Goal: Transaction & Acquisition: Purchase product/service

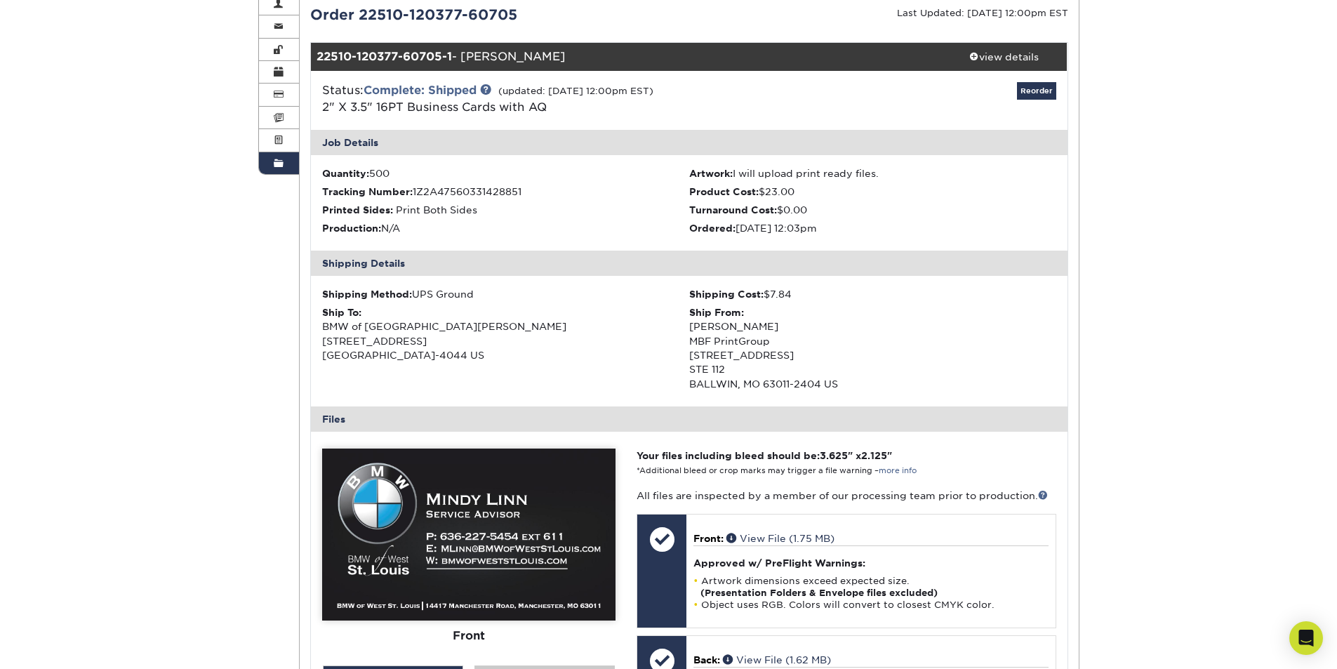
scroll to position [70, 0]
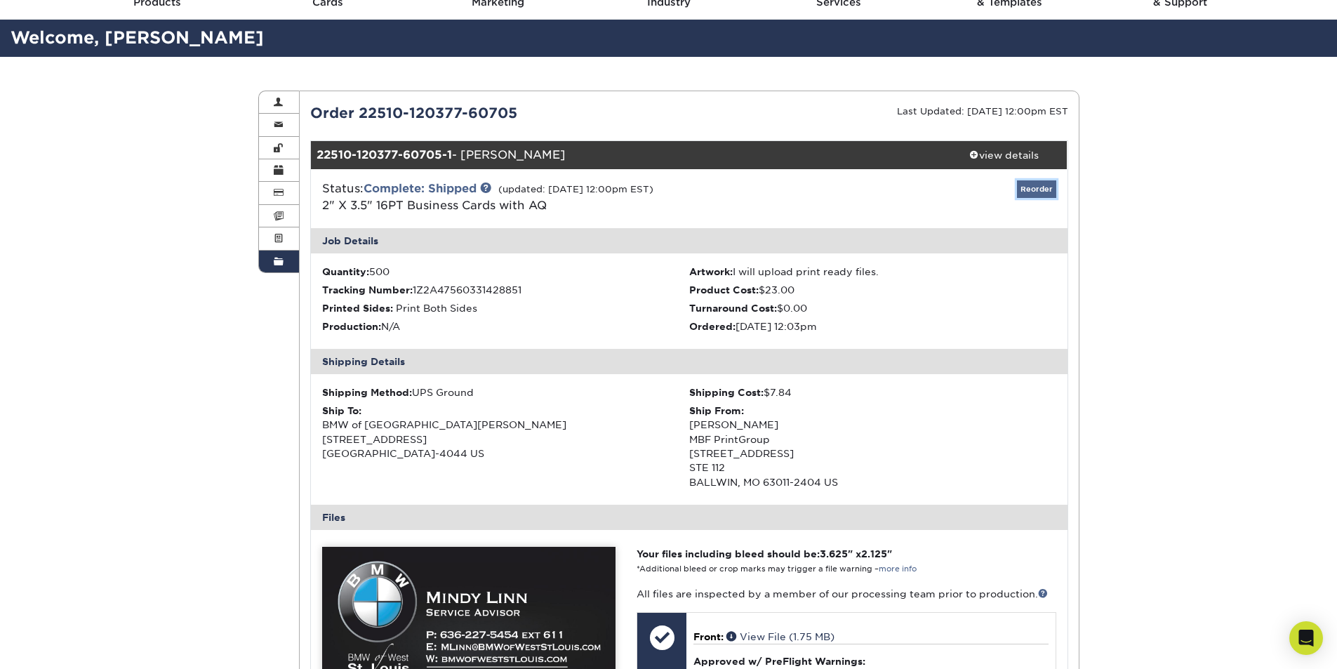
click at [1030, 182] on link "Reorder" at bounding box center [1036, 189] width 39 height 18
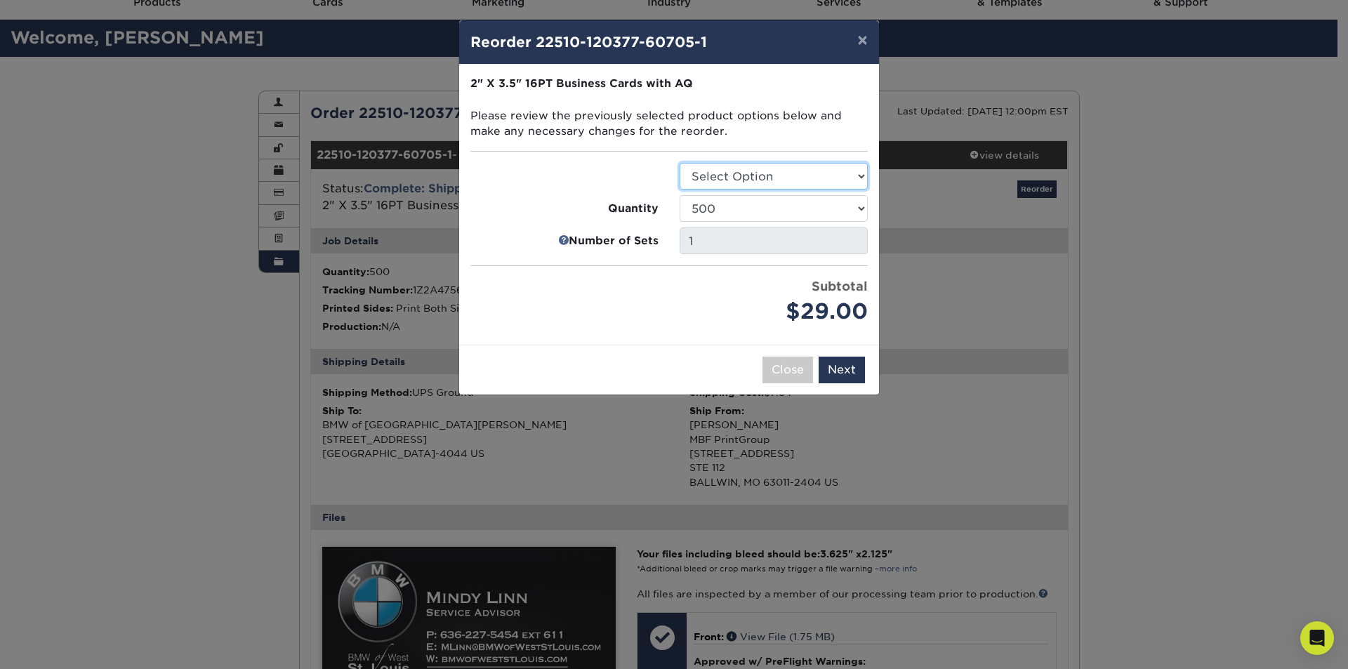
click at [770, 178] on select "Select Option Business Cards" at bounding box center [774, 176] width 188 height 27
select select "3b5148f1-0588-4f88-a218-97bcfdce65c1"
click at [680, 163] on select "Select Option Business Cards" at bounding box center [774, 176] width 188 height 27
click at [833, 364] on button "Next" at bounding box center [842, 370] width 46 height 27
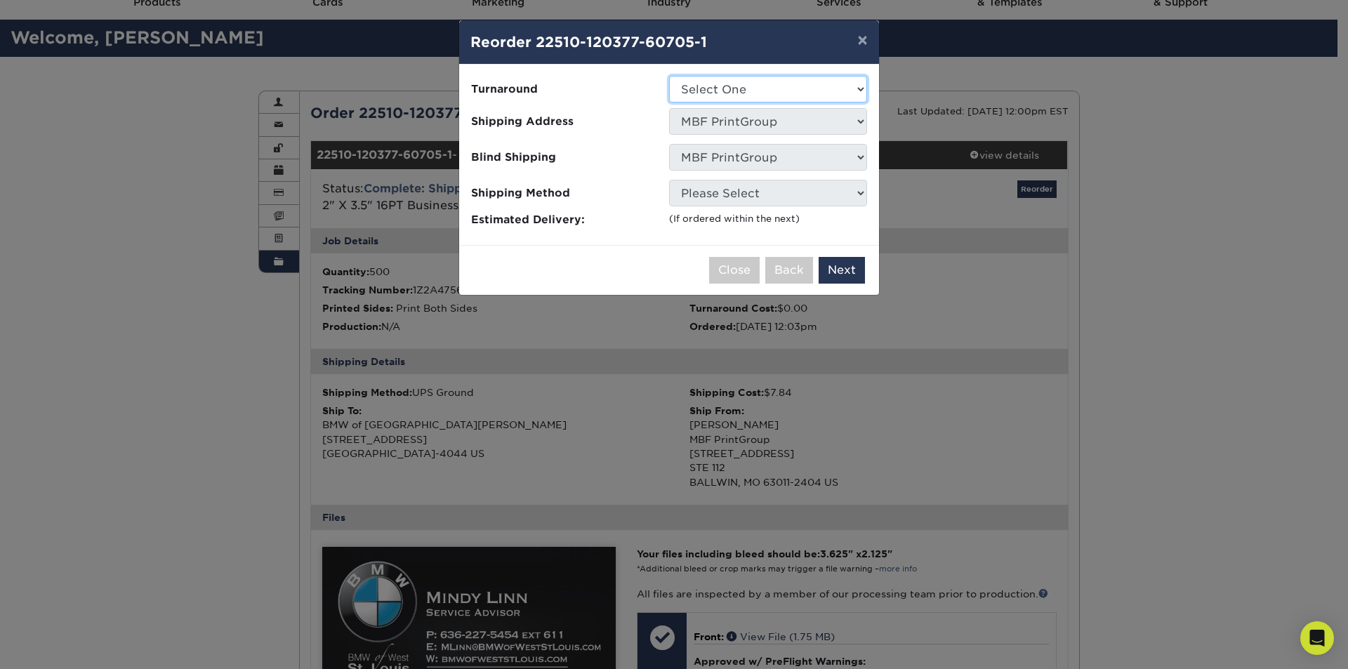
click at [833, 98] on select "Select One 2-4 Business Days 2 Day Next Business Day" at bounding box center [768, 89] width 198 height 27
select select "6247fa13-6ec4-4bd5-81ce-27fae4b5d043"
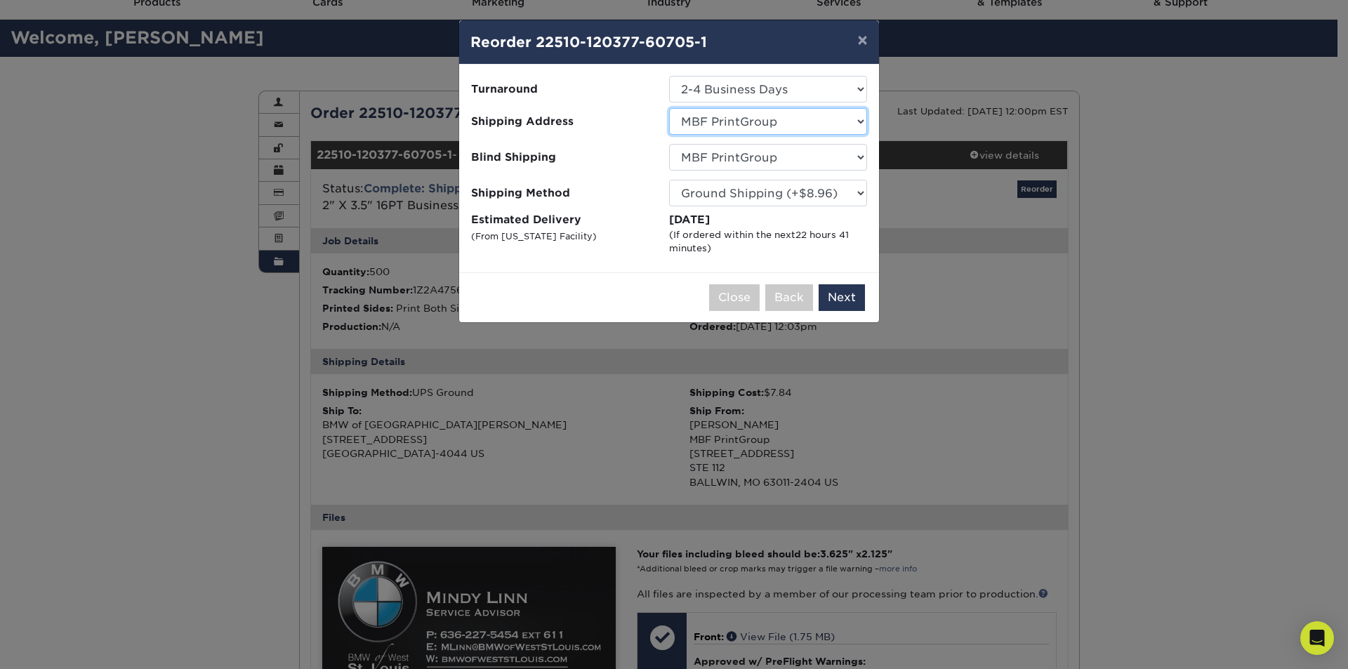
click at [784, 126] on select "Select One 5k Print Consultants Arch Brokerage Blake Lawrence BMW of West St. L…" at bounding box center [768, 121] width 198 height 27
select select "285195"
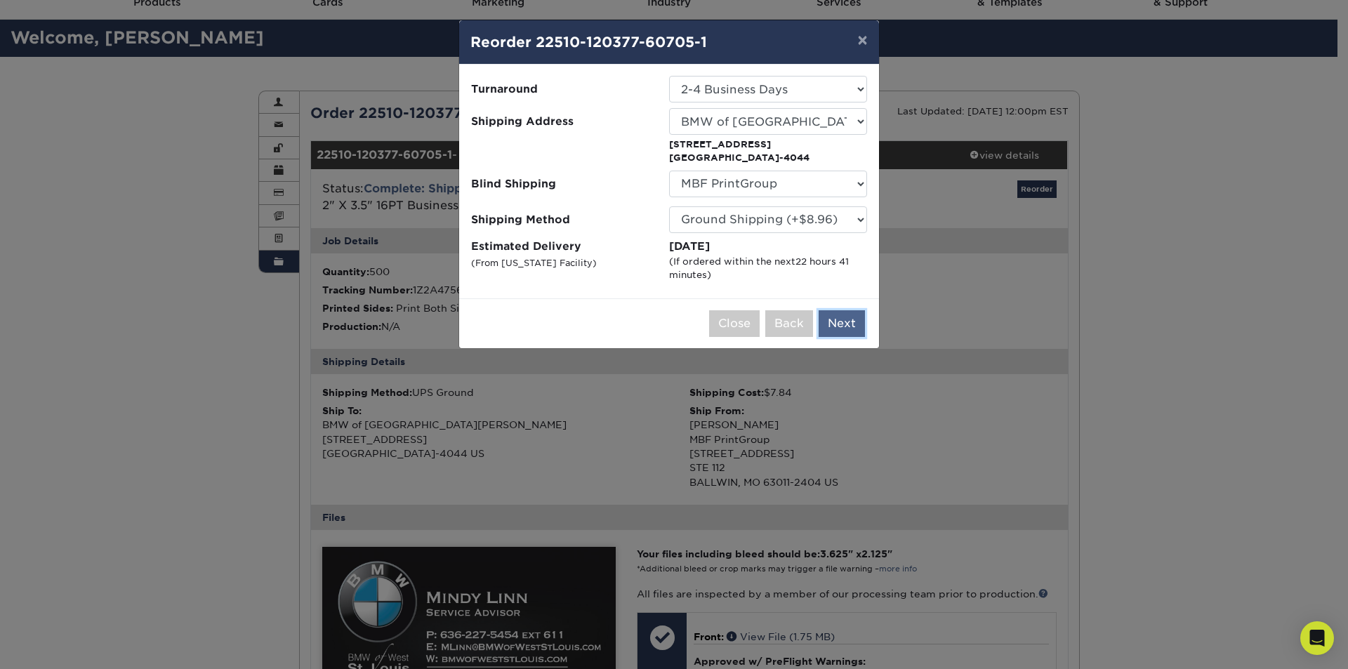
click at [836, 318] on button "Next" at bounding box center [842, 323] width 46 height 27
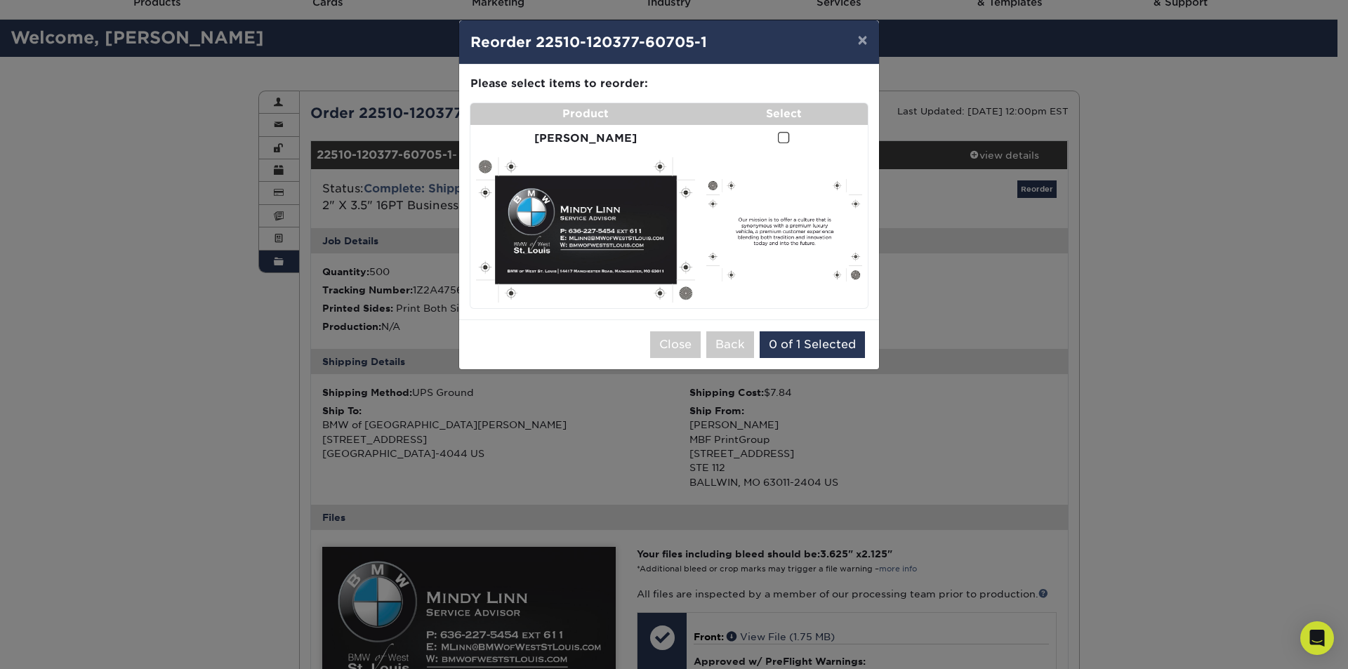
click at [778, 140] on span at bounding box center [784, 137] width 12 height 13
click at [0, 0] on input "checkbox" at bounding box center [0, 0] width 0 height 0
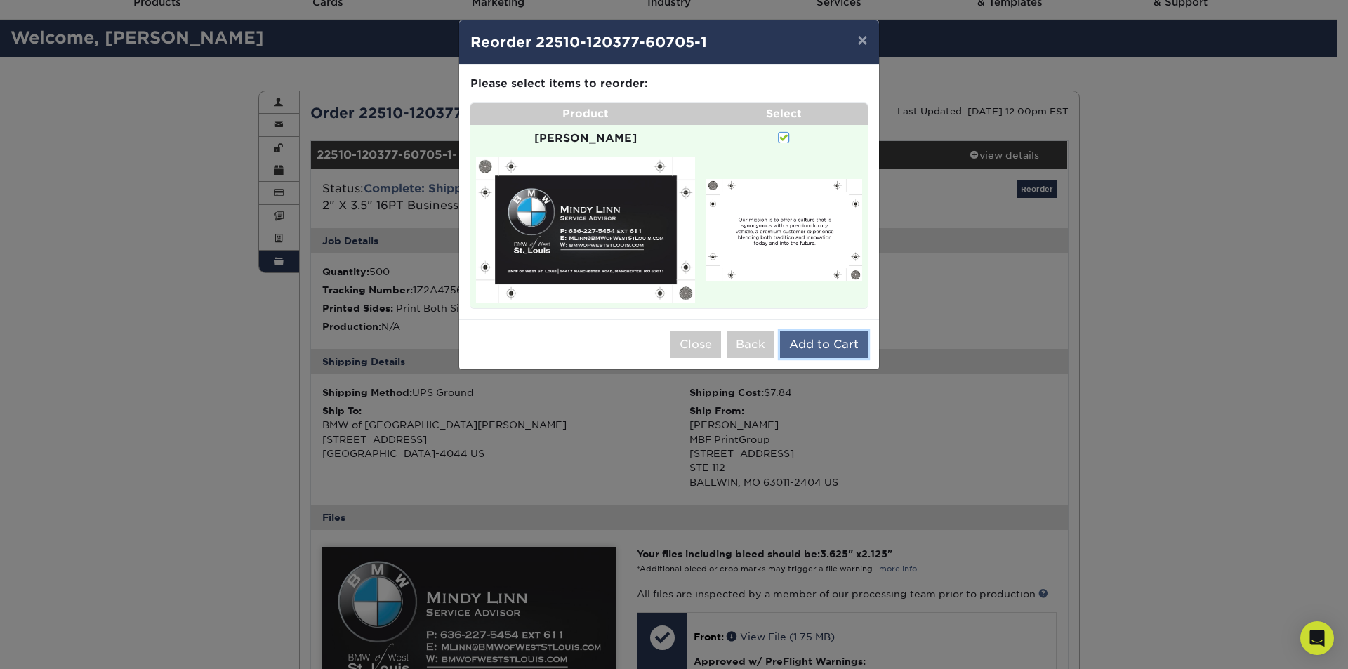
click at [809, 331] on button "Add to Cart" at bounding box center [824, 344] width 88 height 27
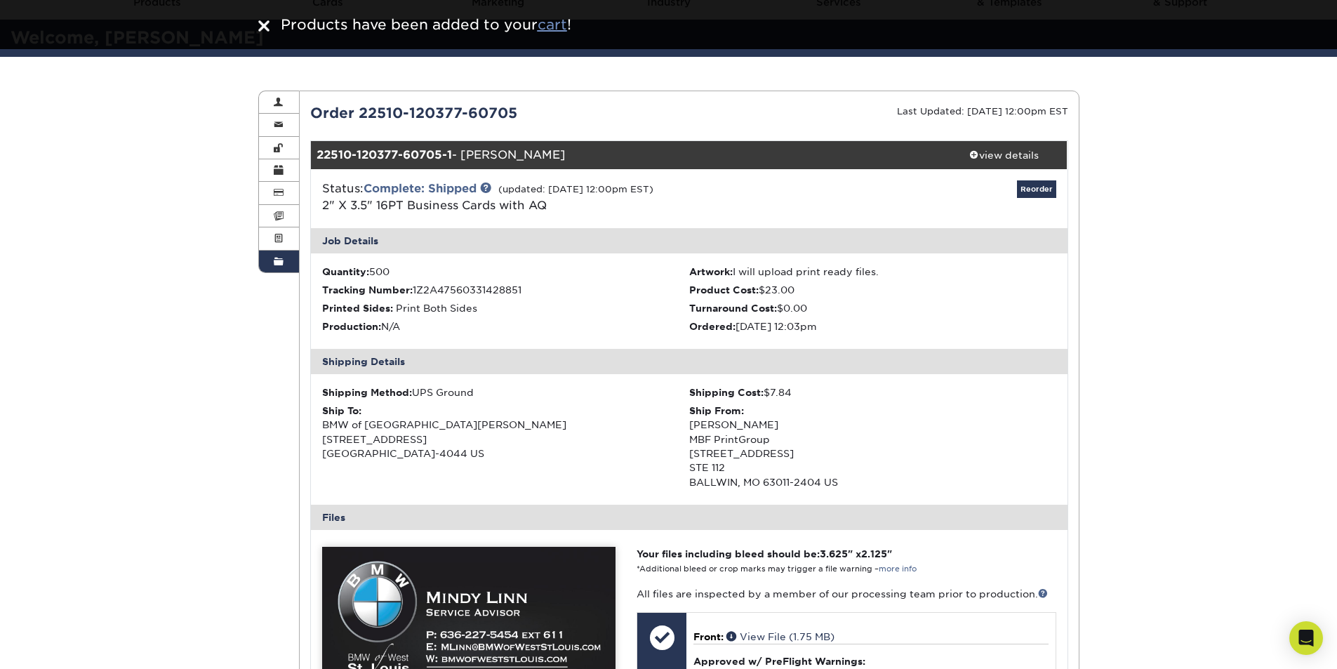
click at [559, 24] on u "cart" at bounding box center [552, 24] width 29 height 17
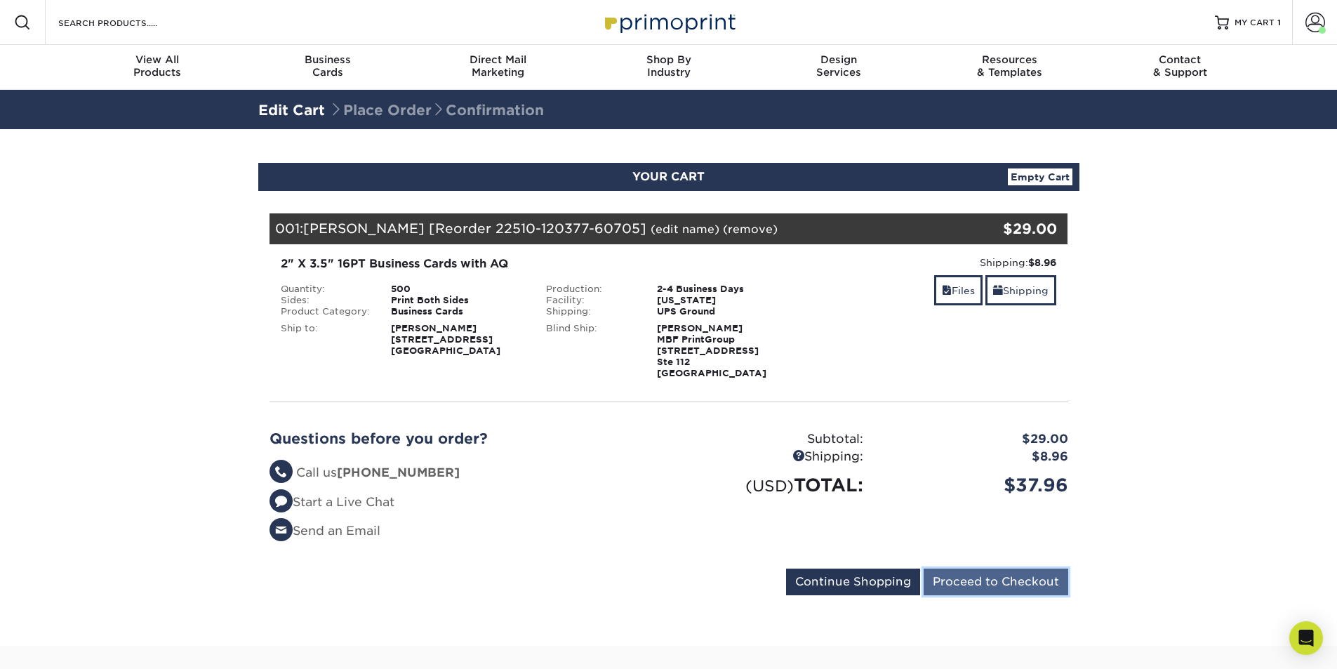
click at [962, 580] on input "Proceed to Checkout" at bounding box center [996, 582] width 145 height 27
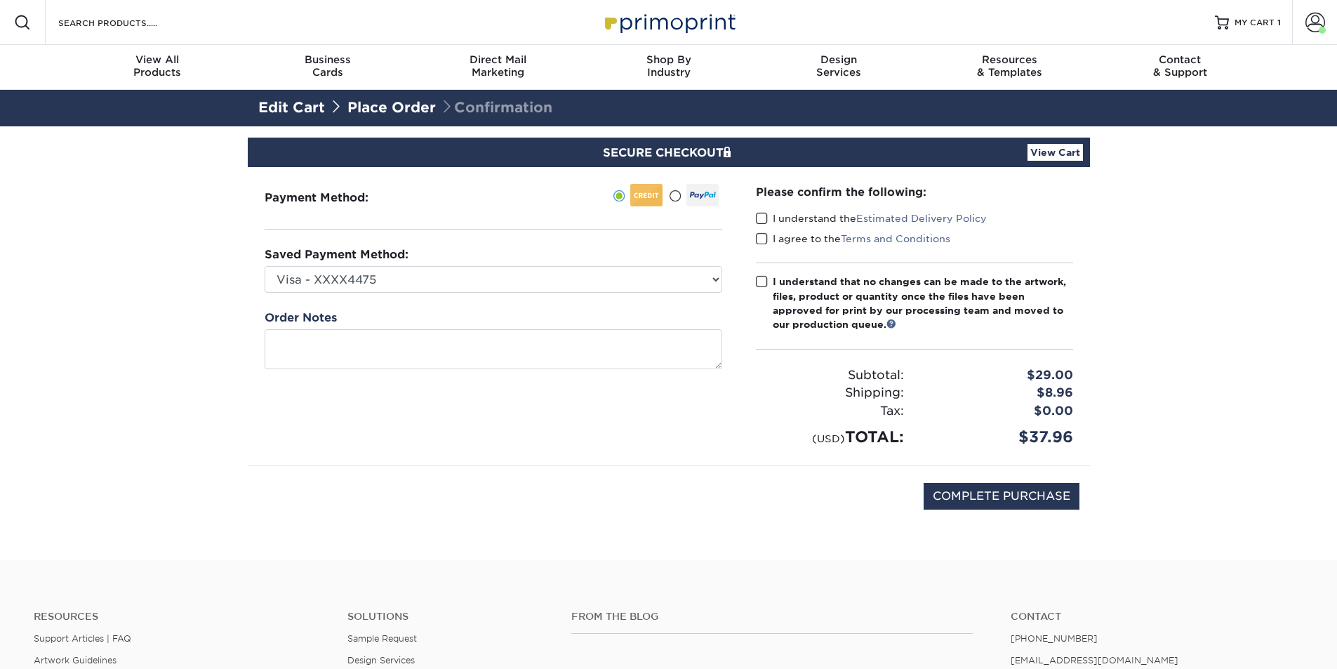
click at [763, 217] on span at bounding box center [762, 218] width 12 height 13
click at [0, 0] on input "I understand the Estimated Delivery Policy" at bounding box center [0, 0] width 0 height 0
click at [768, 241] on label "I agree to the Terms and Conditions" at bounding box center [853, 239] width 194 height 14
click at [0, 0] on input "I agree to the Terms and Conditions" at bounding box center [0, 0] width 0 height 0
click at [759, 283] on span at bounding box center [762, 281] width 12 height 13
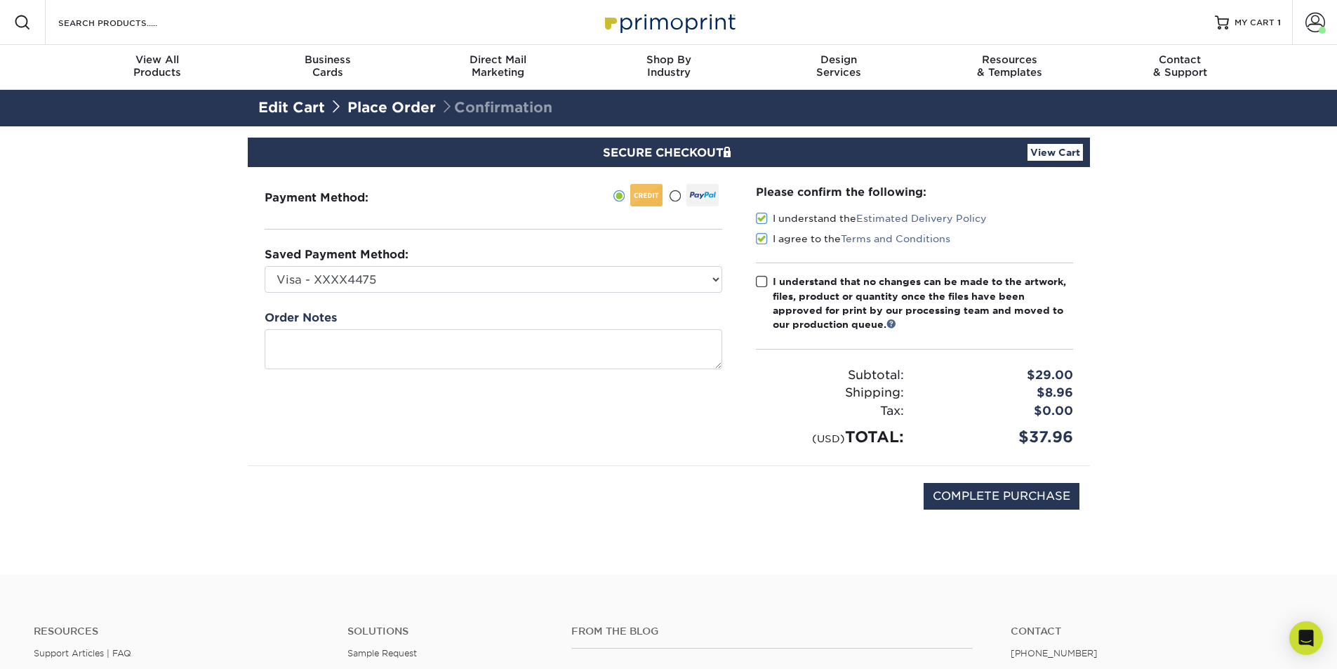
click at [0, 0] on input "I understand that no changes can be made to the artwork, files, product or quan…" at bounding box center [0, 0] width 0 height 0
click at [949, 501] on input "COMPLETE PURCHASE" at bounding box center [1002, 496] width 156 height 27
type input "PROCESSING, PLEASE WAIT..."
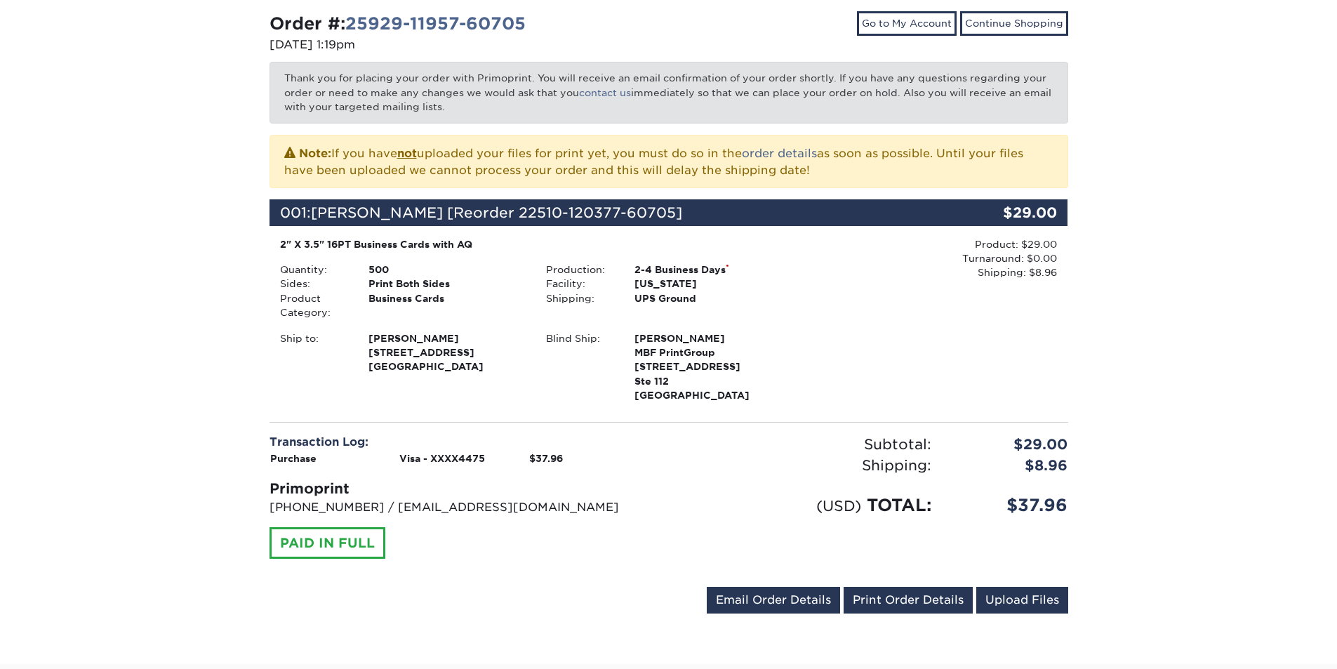
scroll to position [211, 0]
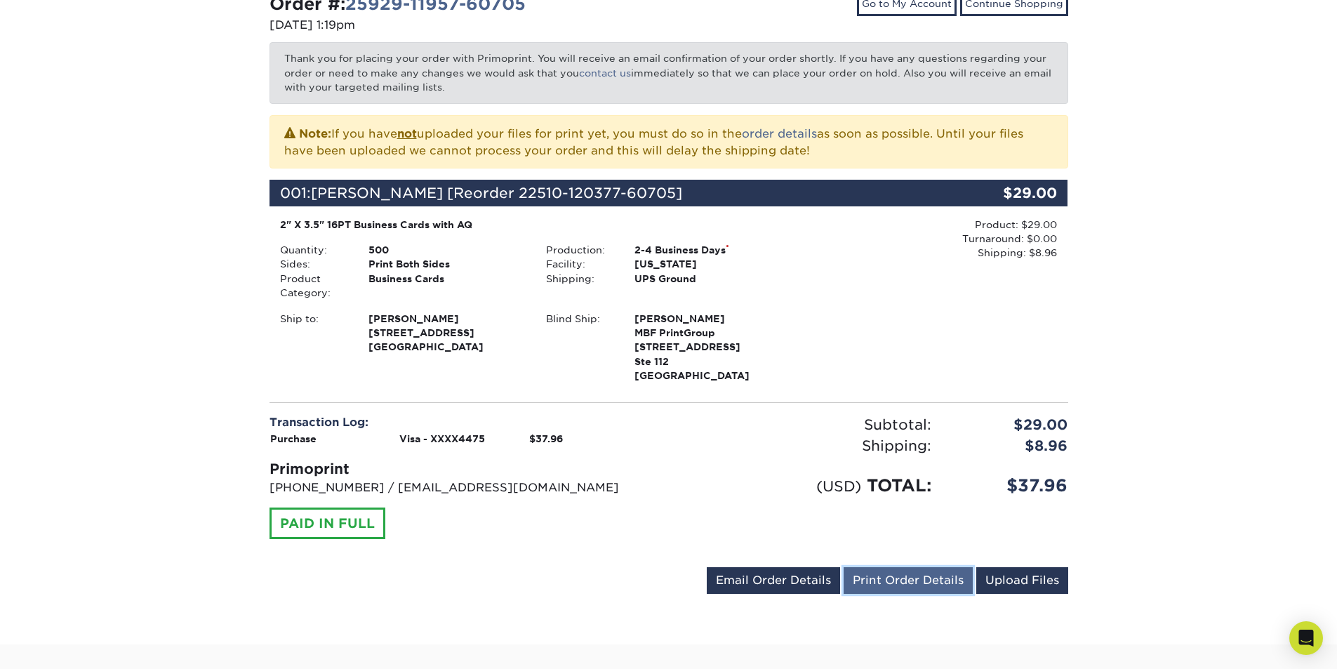
click at [896, 576] on link "Print Order Details" at bounding box center [908, 580] width 129 height 27
